Goal: Task Accomplishment & Management: Manage account settings

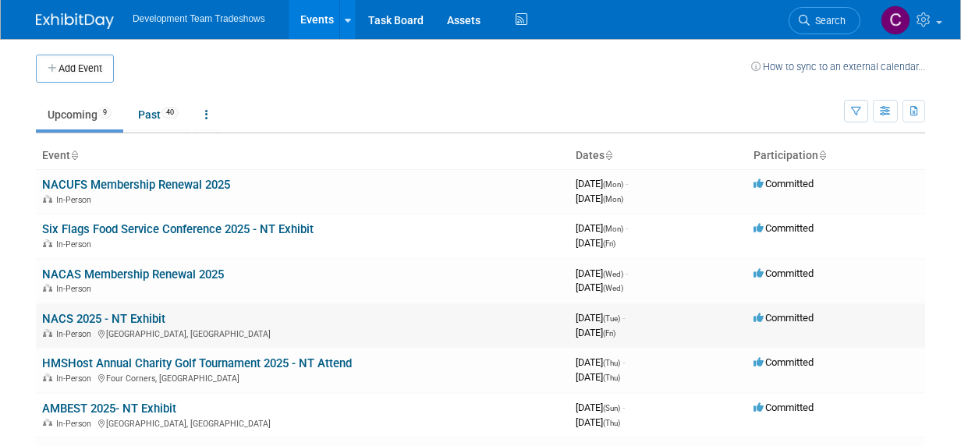
drag, startPoint x: 91, startPoint y: 316, endPoint x: 195, endPoint y: 310, distance: 103.9
click at [91, 316] on link "NACS 2025 - NT Exhibit" at bounding box center [103, 319] width 123 height 14
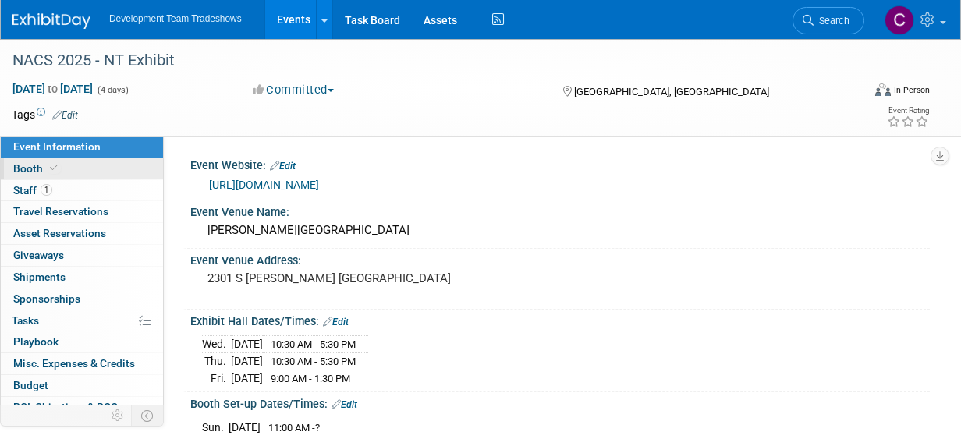
click at [32, 165] on span "Booth" at bounding box center [37, 168] width 48 height 12
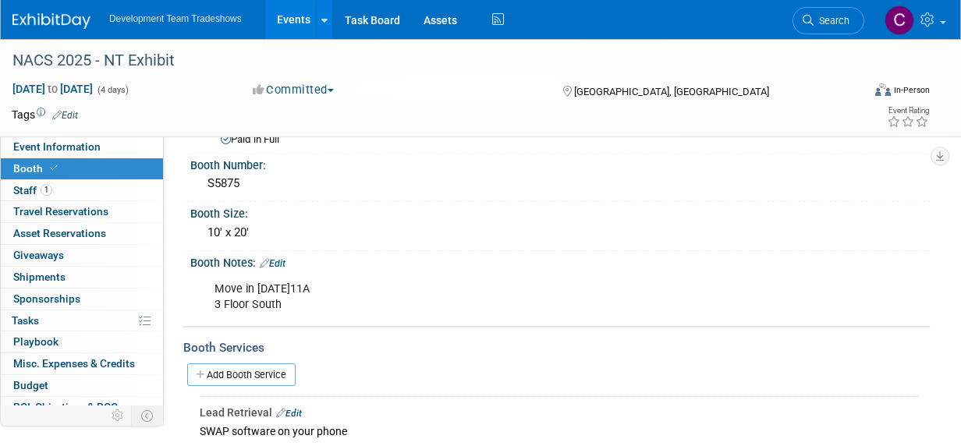
scroll to position [234, 0]
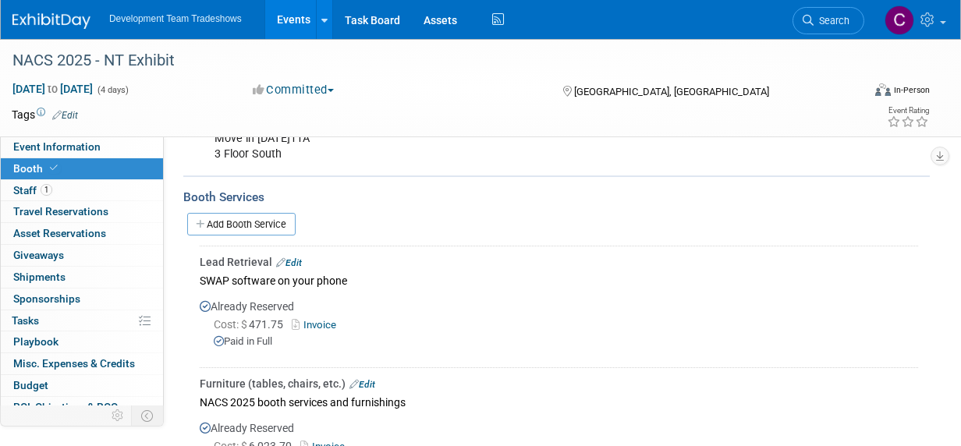
click at [299, 257] on link "Edit" at bounding box center [289, 262] width 26 height 11
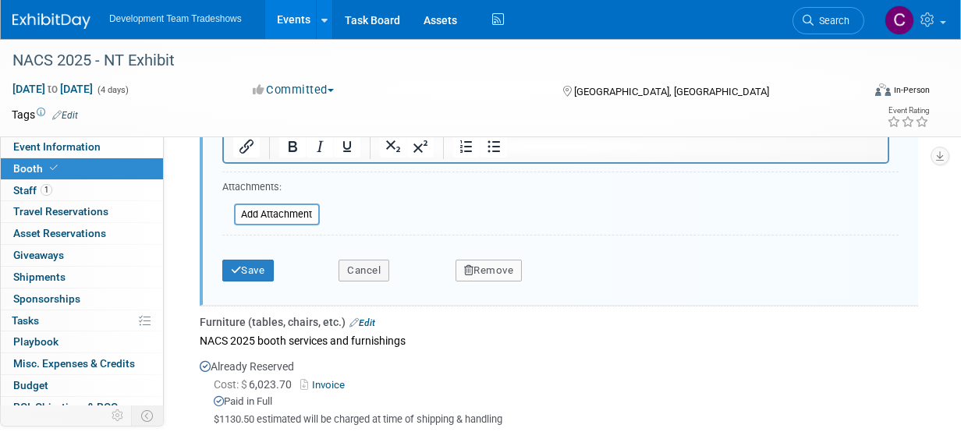
scroll to position [924, 0]
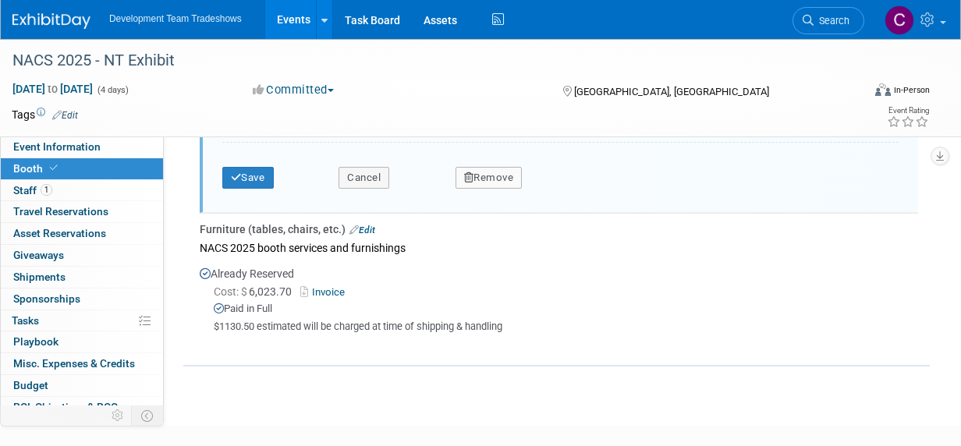
click at [371, 225] on link "Edit" at bounding box center [362, 230] width 26 height 11
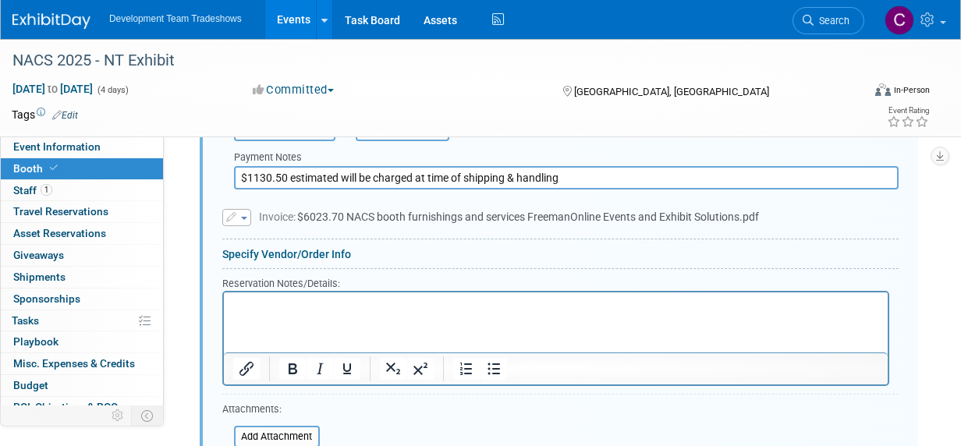
scroll to position [1110, 0]
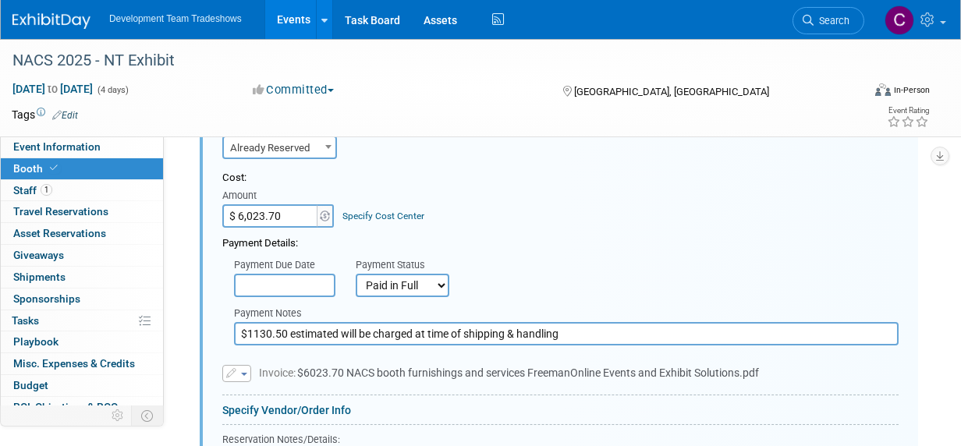
click at [241, 373] on span "button" at bounding box center [244, 374] width 6 height 3
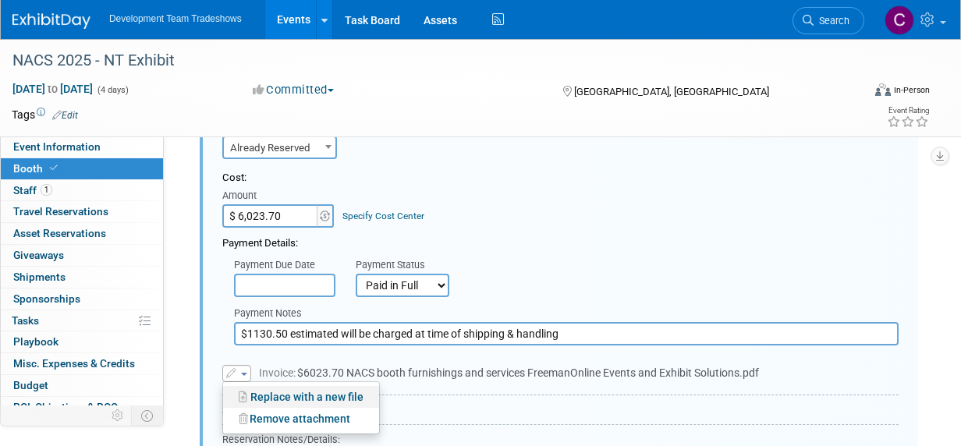
click at [279, 387] on link "Replace with a new file" at bounding box center [301, 397] width 156 height 22
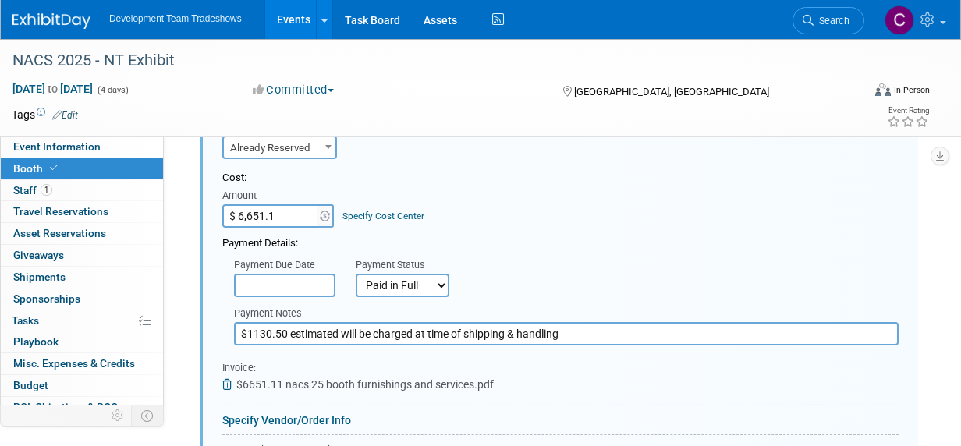
type input "$ 6,651.11"
click at [583, 258] on div "Payment Due Date Payment Status Not Paid Yet Partially Paid Paid in Full Next P…" at bounding box center [560, 274] width 699 height 46
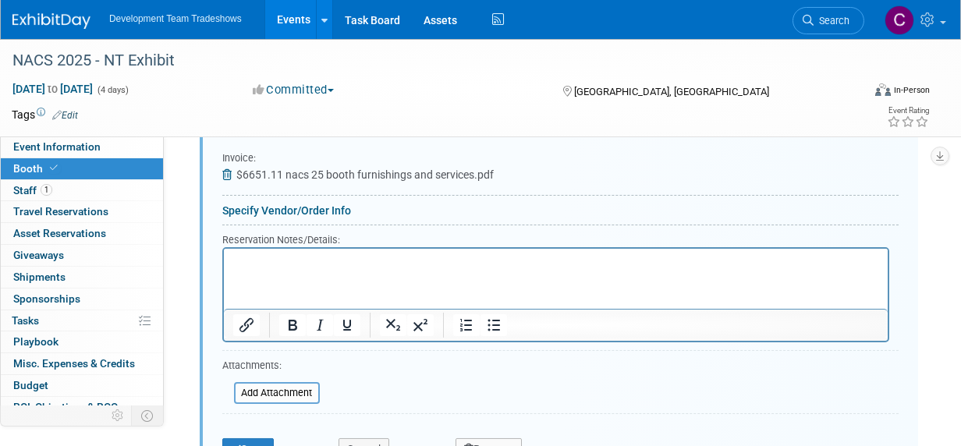
scroll to position [1344, 0]
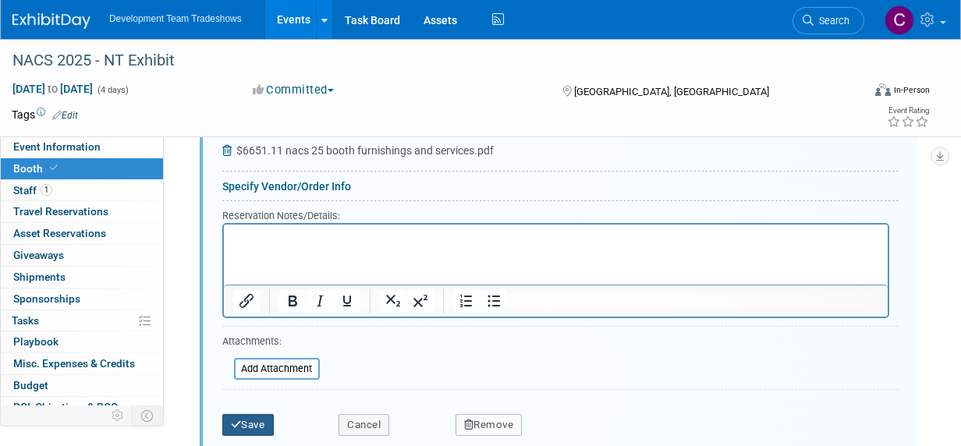
click at [244, 416] on button "Save" at bounding box center [247, 425] width 51 height 22
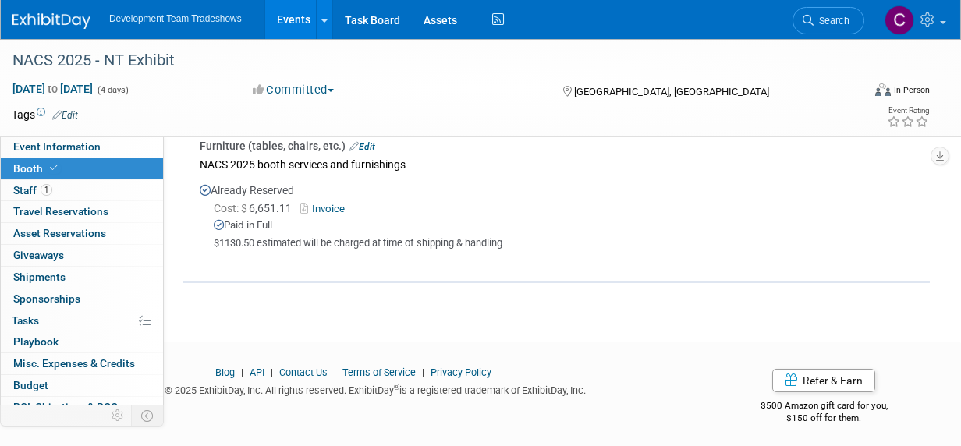
scroll to position [82, 0]
